Goal: Task Accomplishment & Management: Manage account settings

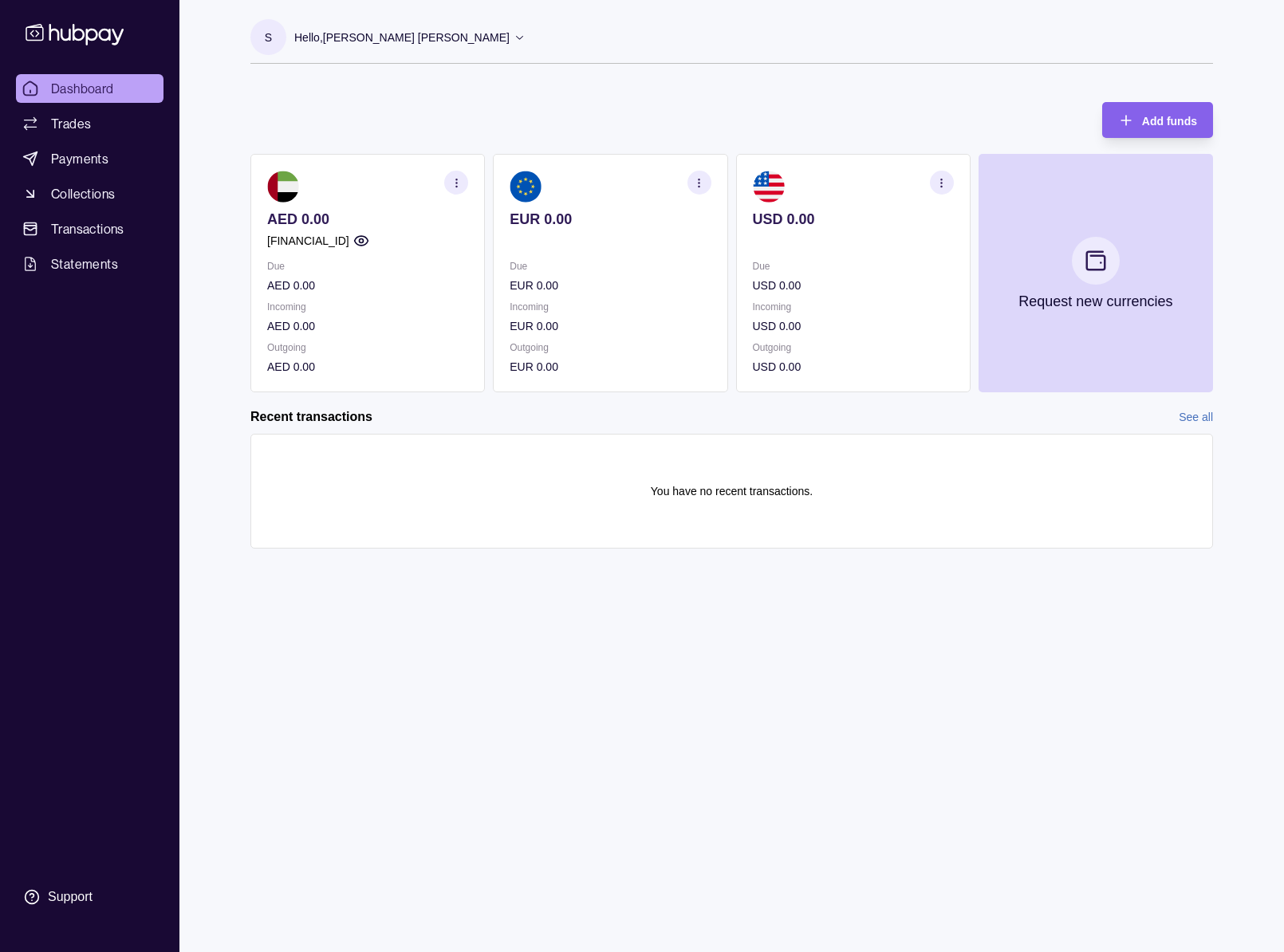
click at [673, 250] on section "EUR 0.00 Due EUR 0.00 Incoming EUR 0.00 Outgoing EUR 0.00" at bounding box center [610, 272] width 235 height 238
click at [706, 183] on section "button" at bounding box center [700, 182] width 24 height 24
click at [596, 216] on link "View account details" at bounding box center [588, 222] width 101 height 18
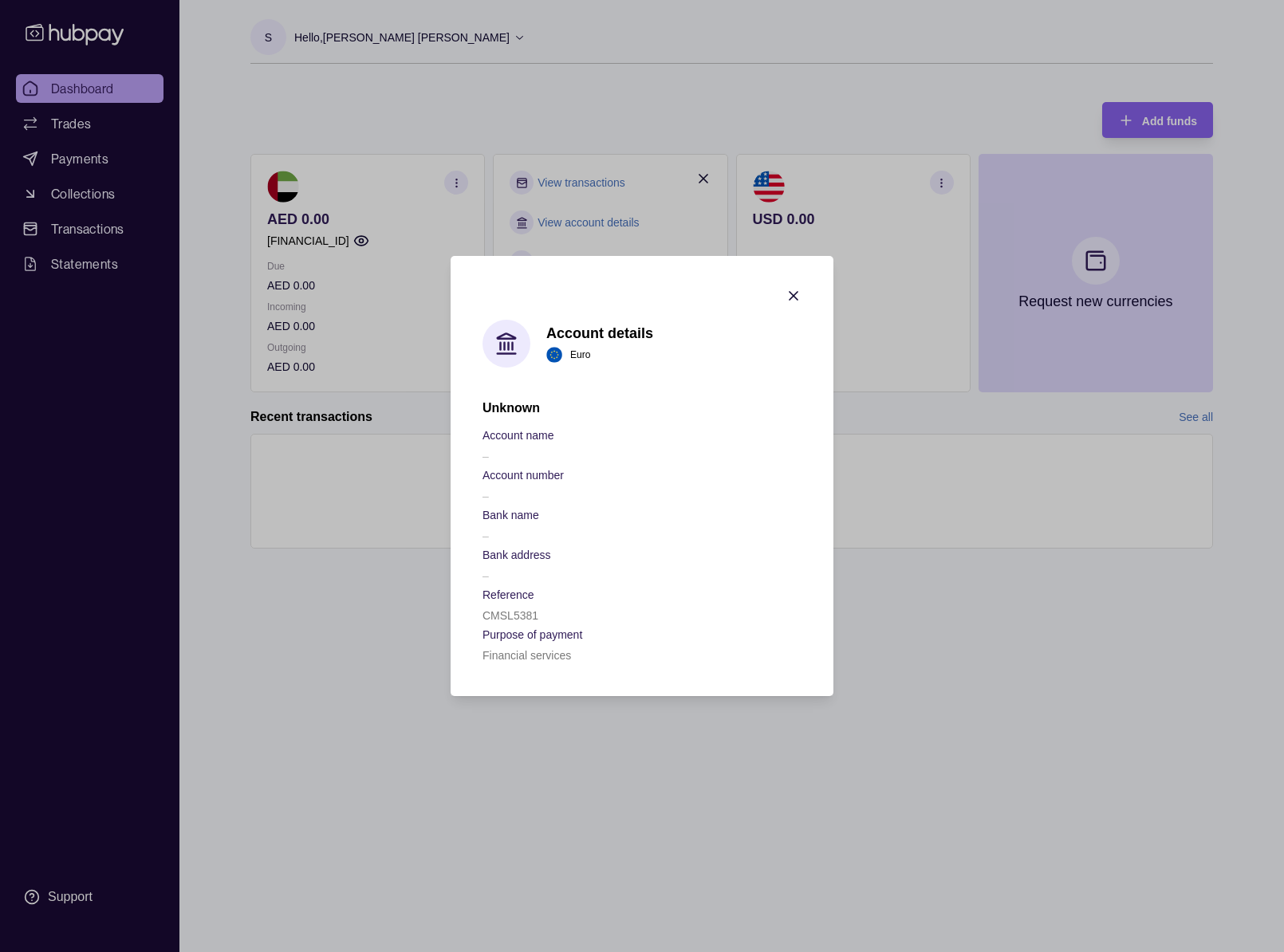
click at [792, 297] on icon "button" at bounding box center [793, 296] width 16 height 16
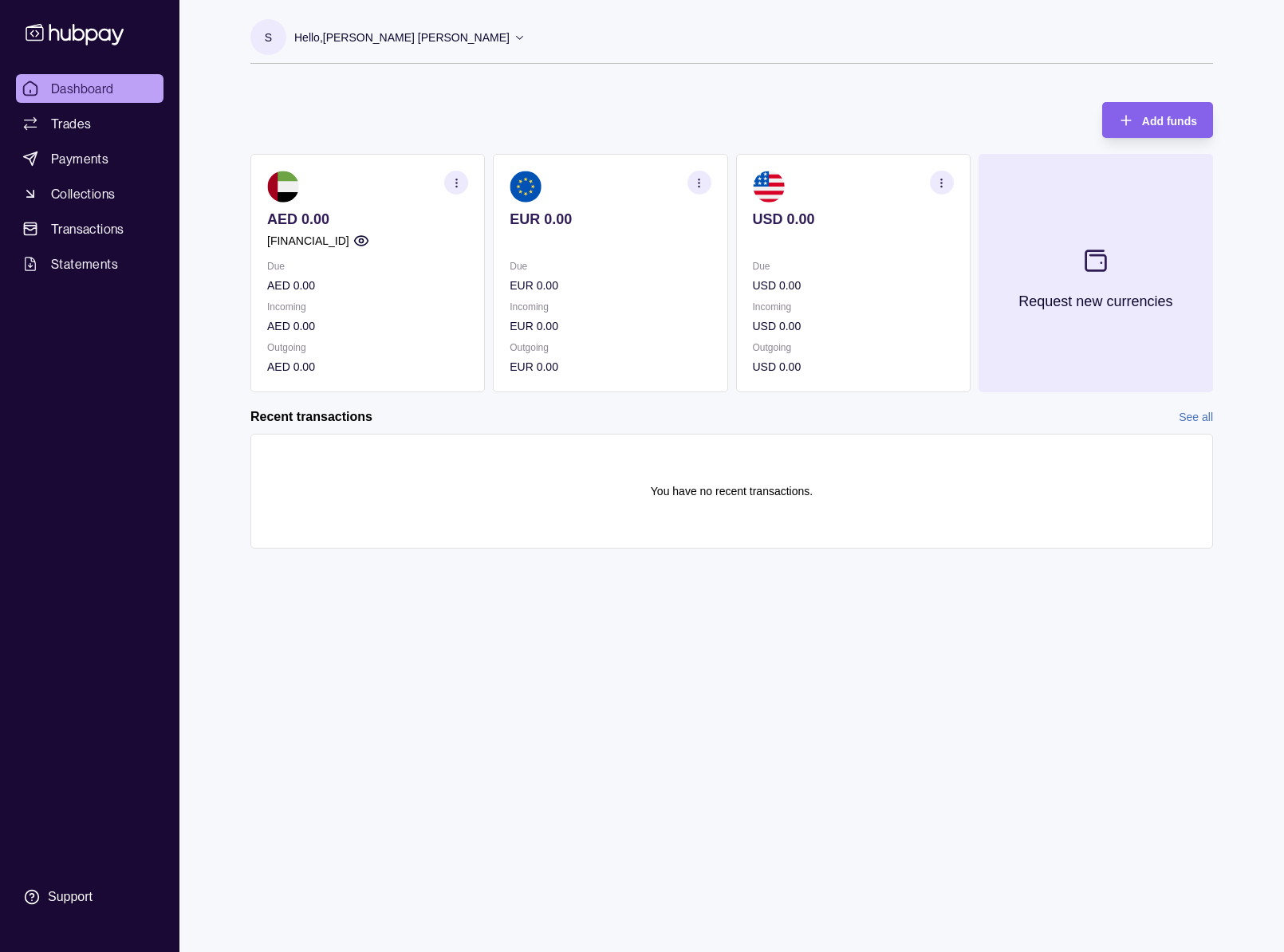
click at [1134, 310] on button "Request new currencies" at bounding box center [1096, 272] width 235 height 238
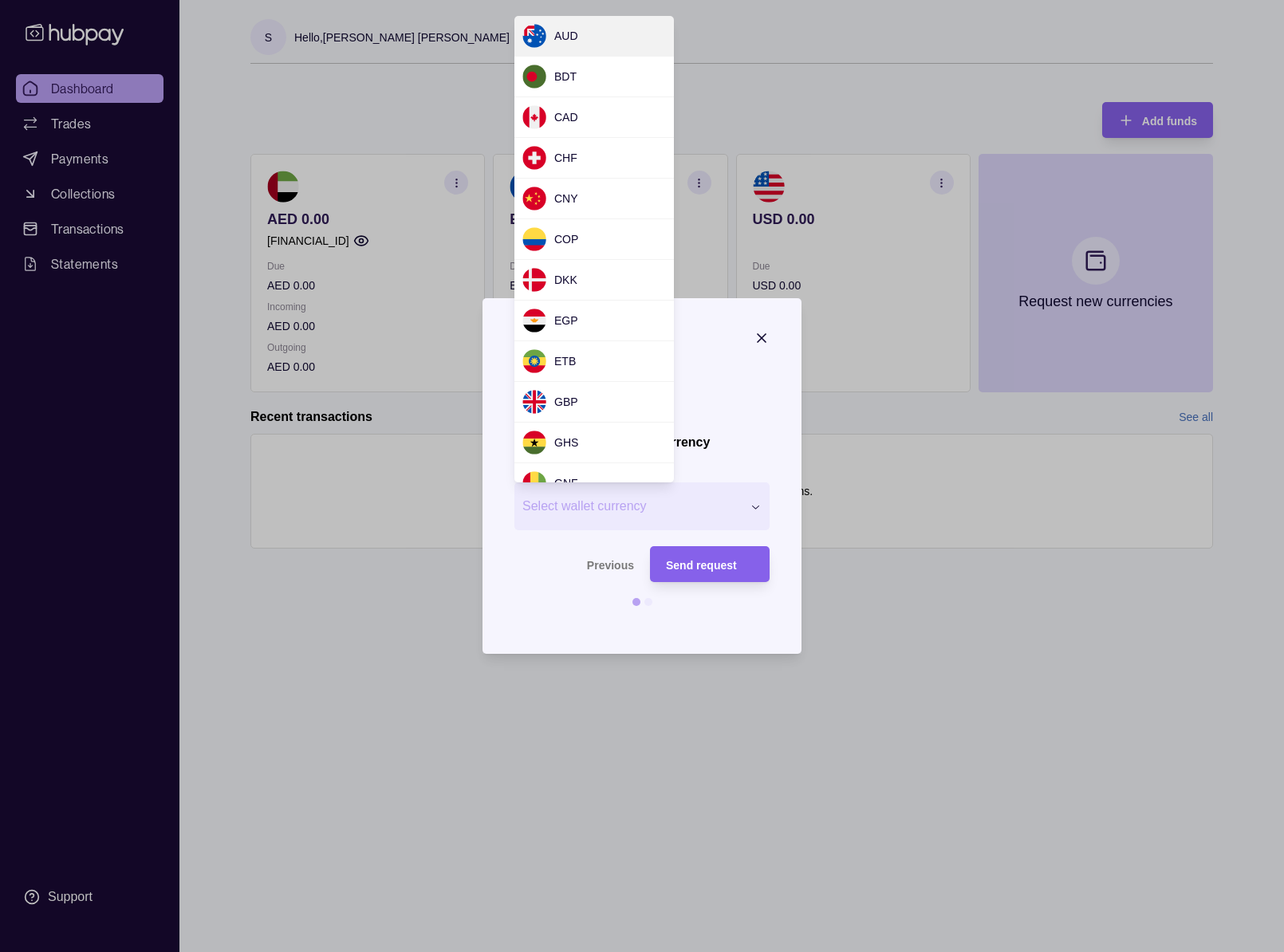
click at [639, 952] on div "Request new currency Wallet * Select wallet currency *** *** *** *** *** *** **…" at bounding box center [642, 952] width 1284 height 0
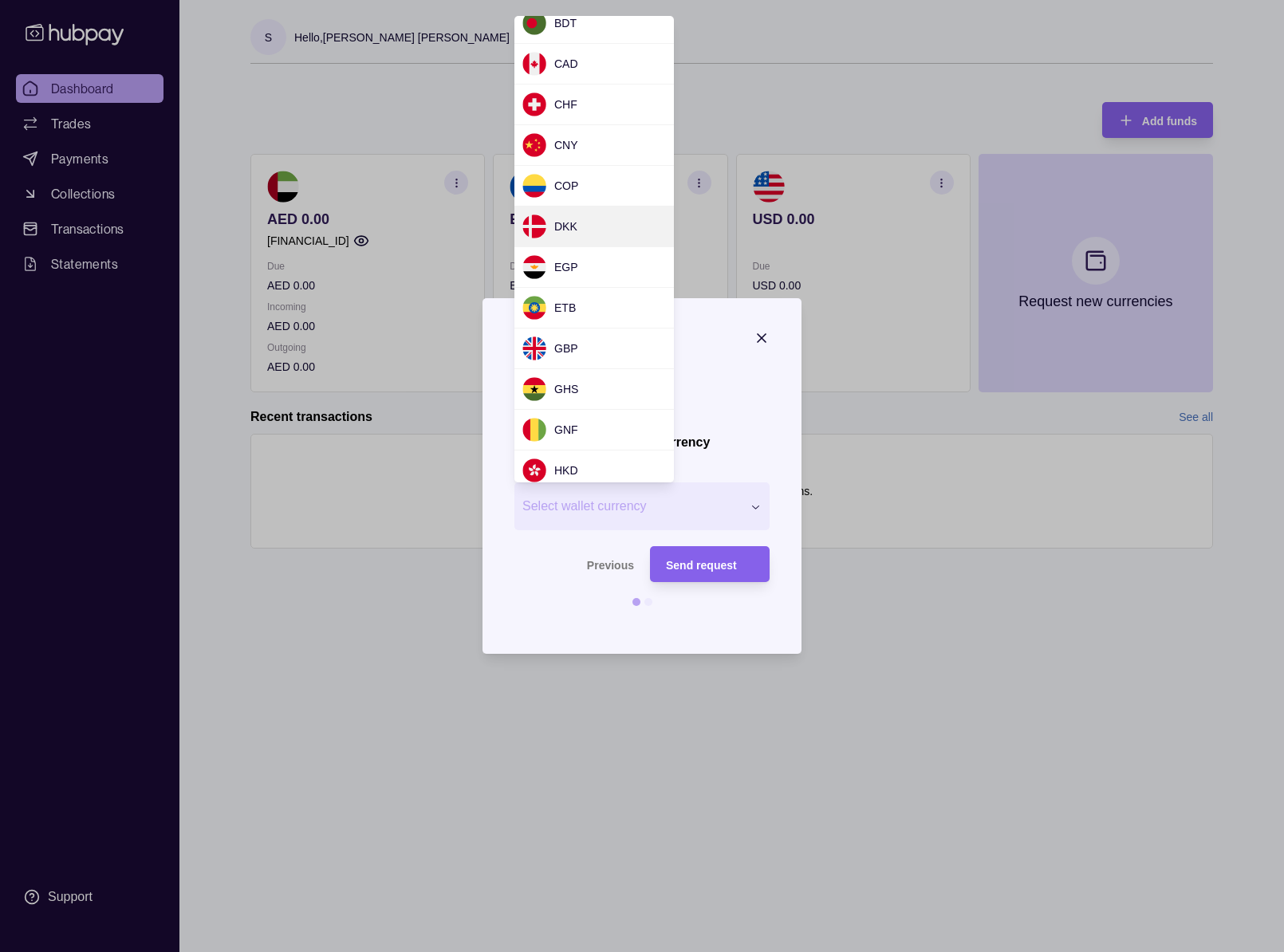
scroll to position [61, 0]
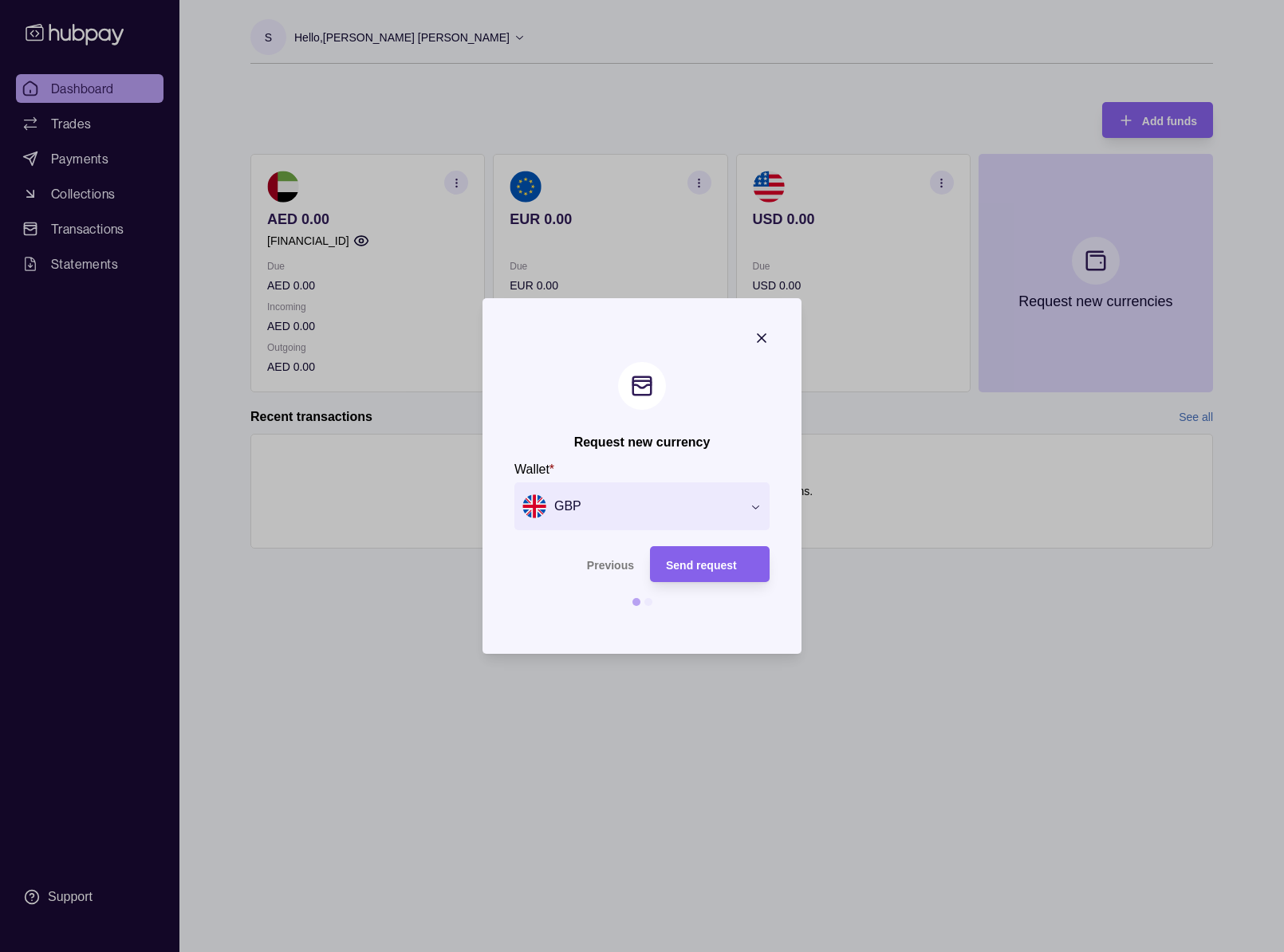
click at [762, 339] on icon "button" at bounding box center [762, 339] width 8 height 8
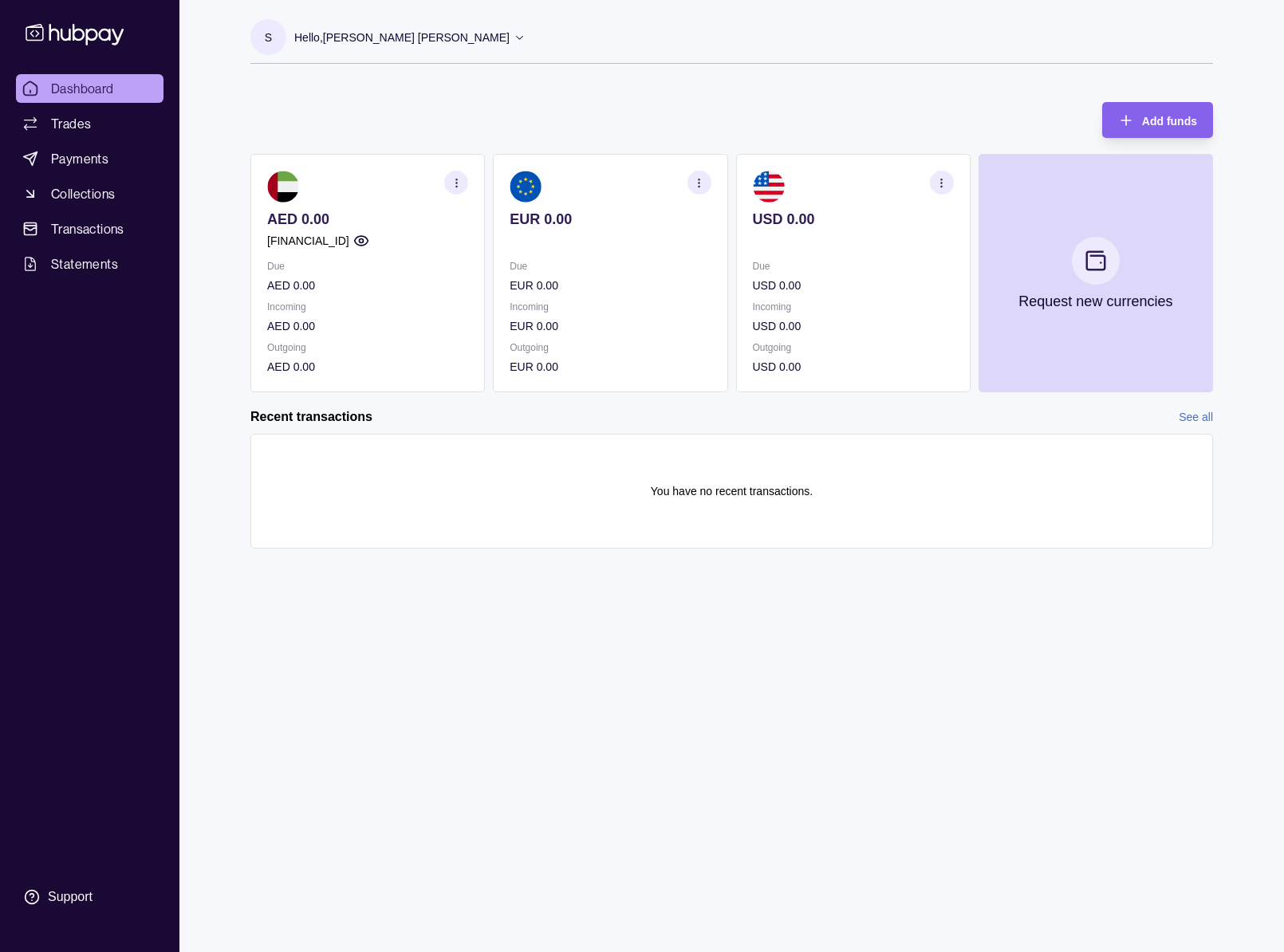
click at [703, 186] on icon "button" at bounding box center [699, 183] width 12 height 12
click at [588, 260] on link "Download account details" at bounding box center [601, 262] width 128 height 18
click at [685, 28] on section "S Hello, Steffi Melita Fernandes Payera DMCC Account Terms and conditions Priva…" at bounding box center [732, 41] width 963 height 44
click at [72, 120] on span "Trades" at bounding box center [71, 123] width 40 height 19
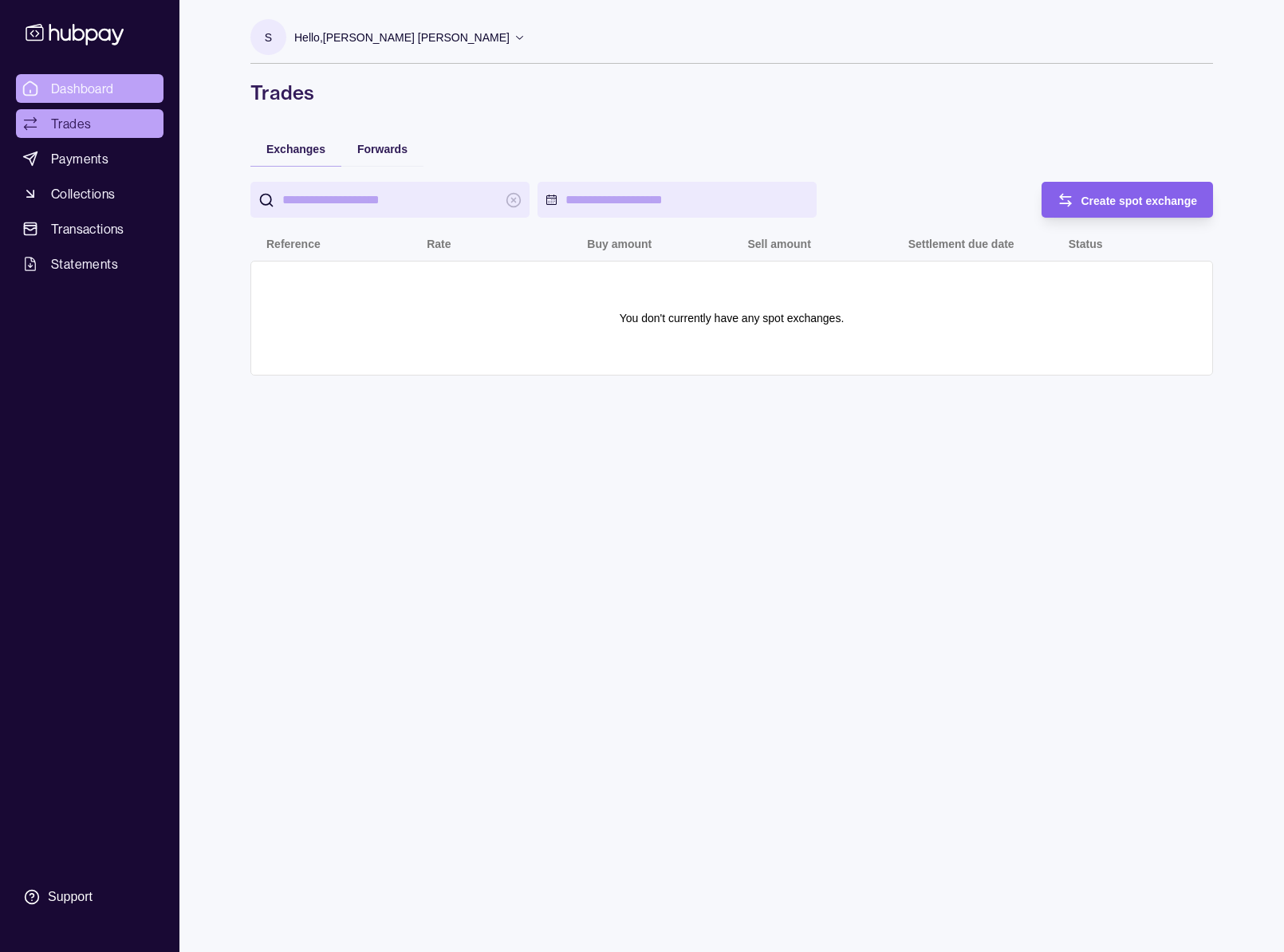
click at [86, 92] on span "Dashboard" at bounding box center [82, 88] width 63 height 19
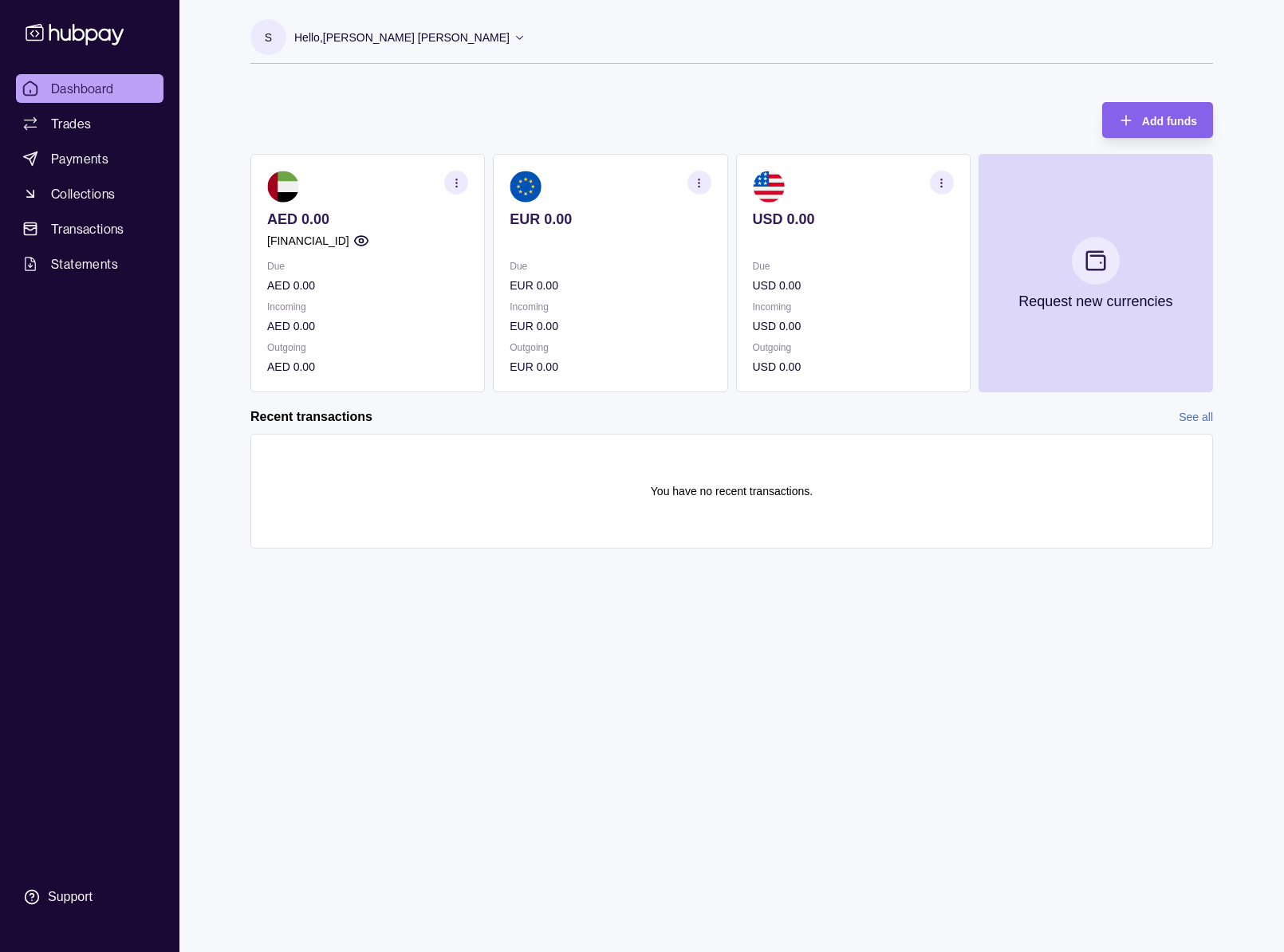
click at [376, 38] on p "Hello, Steffi Melita Fernandes" at bounding box center [402, 37] width 216 height 18
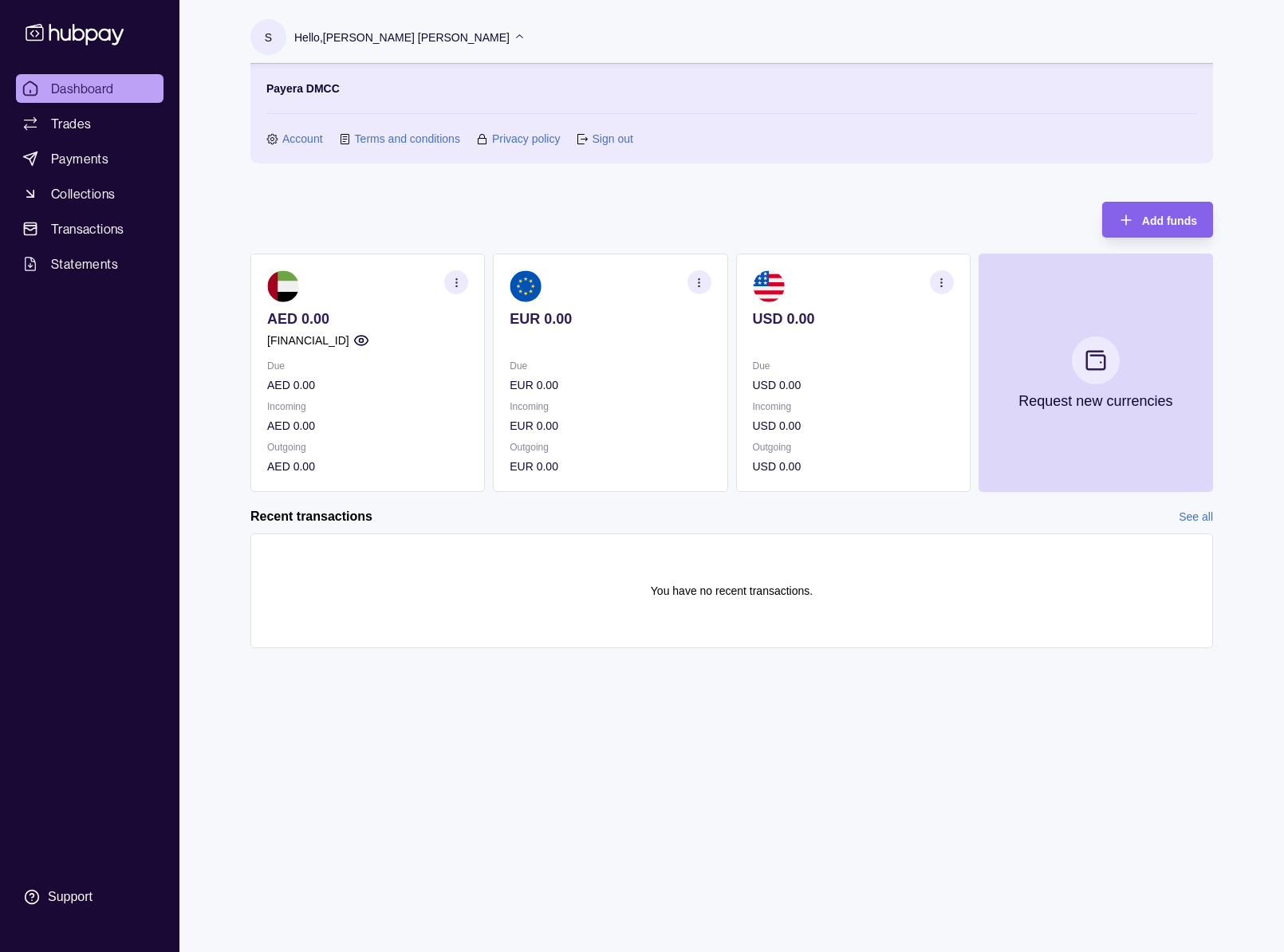
click at [324, 82] on p "Payera DMCC" at bounding box center [303, 88] width 74 height 18
click at [800, 99] on section "Payera DMCC Account Terms and conditions Privacy policy Sign out" at bounding box center [732, 113] width 931 height 68
